Goal: Task Accomplishment & Management: Manage account settings

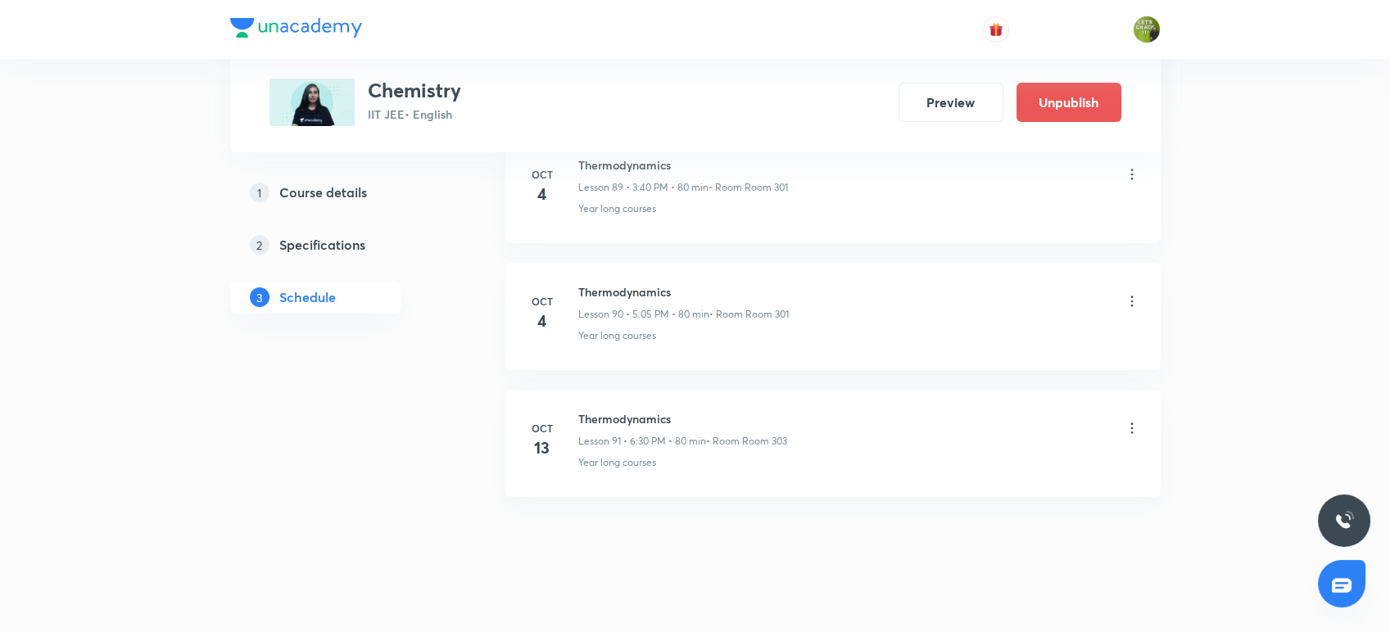
scroll to position [12215, 0]
click at [603, 475] on li "Oct 13 Thermodynamics Lesson 91 • 6:30 PM • 80 min • Room Room 303 Year long co…" at bounding box center [832, 442] width 655 height 107
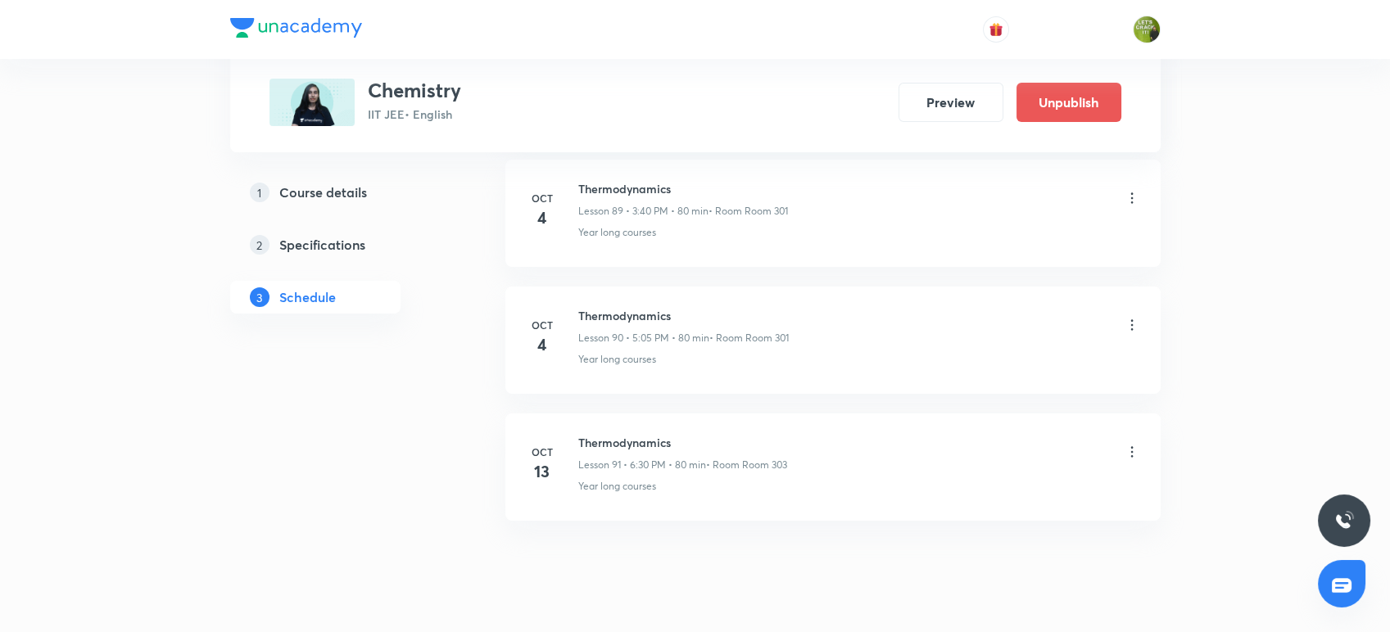
scroll to position [12190, 0]
click at [1129, 445] on icon at bounding box center [1132, 453] width 16 height 16
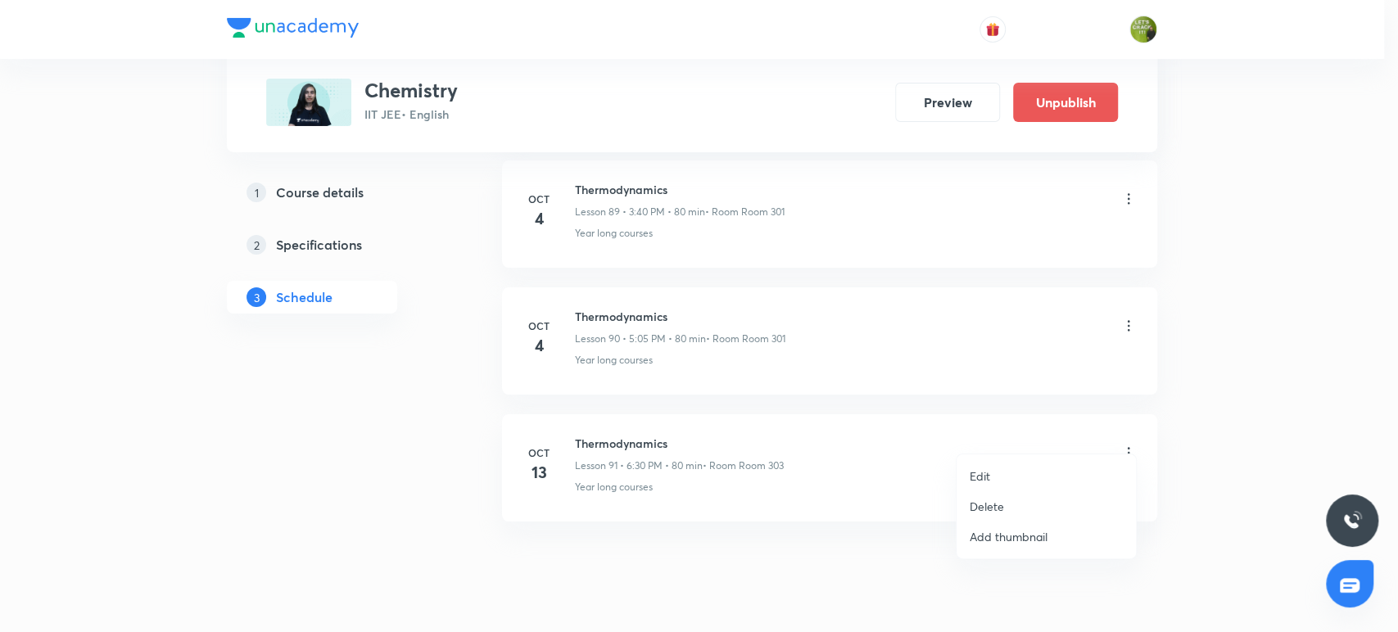
click at [1011, 500] on li "Delete" at bounding box center [1046, 506] width 179 height 30
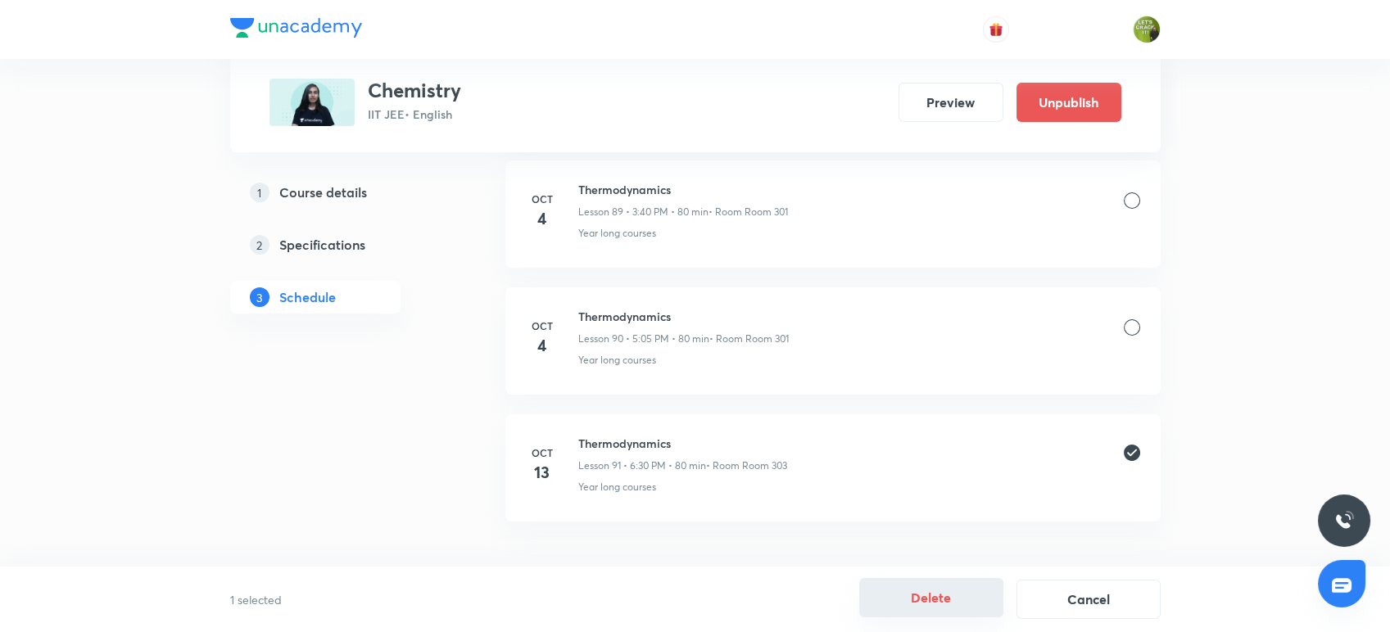
click at [928, 599] on button "Delete" at bounding box center [931, 597] width 144 height 39
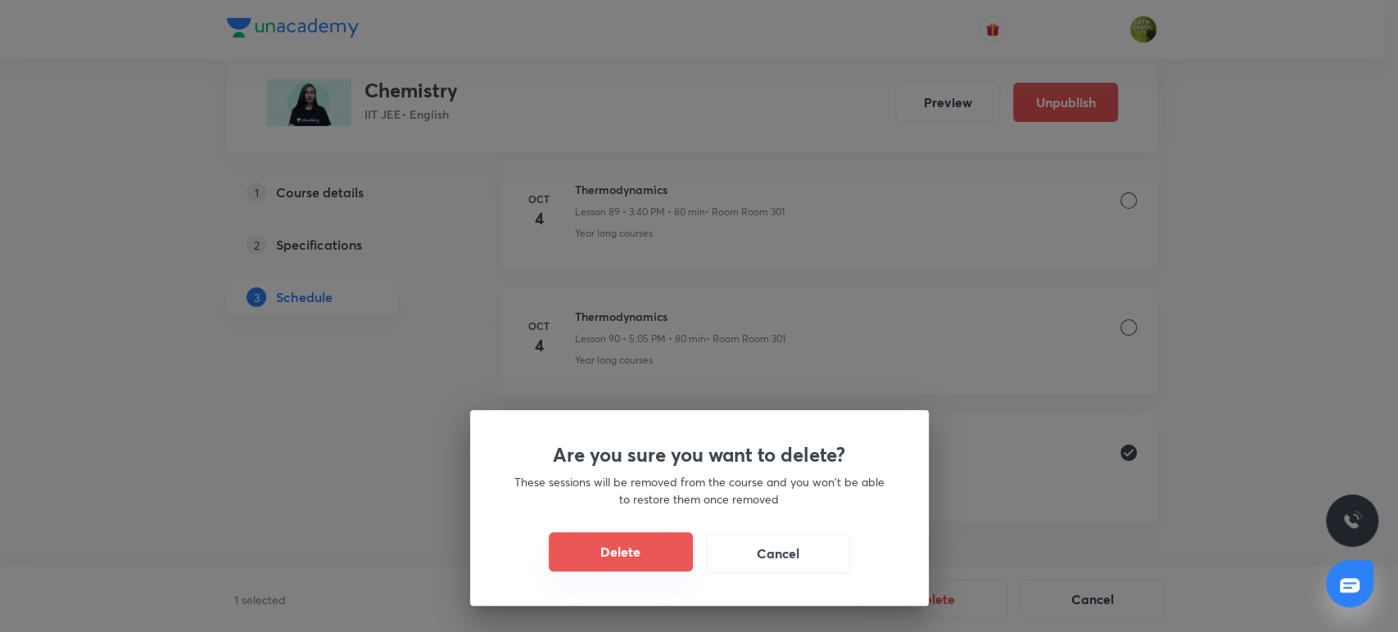
click at [609, 566] on button "Delete" at bounding box center [621, 551] width 144 height 39
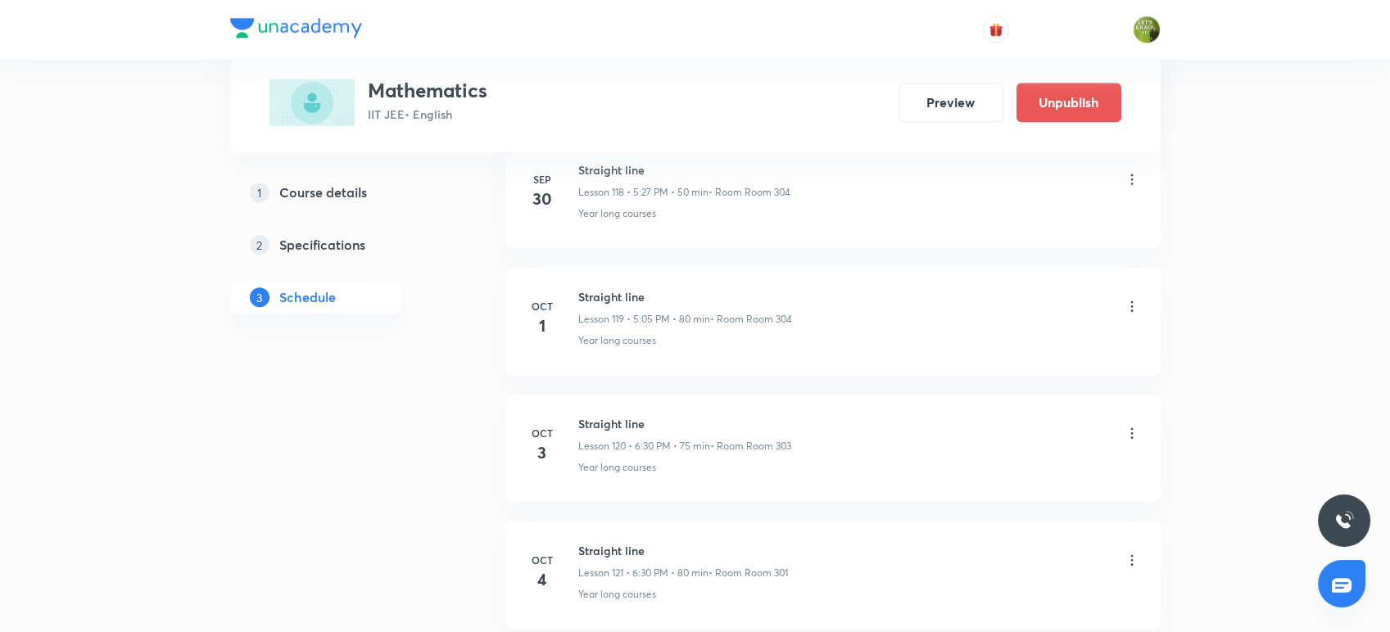
scroll to position [16018, 0]
